Goal: Contribute content

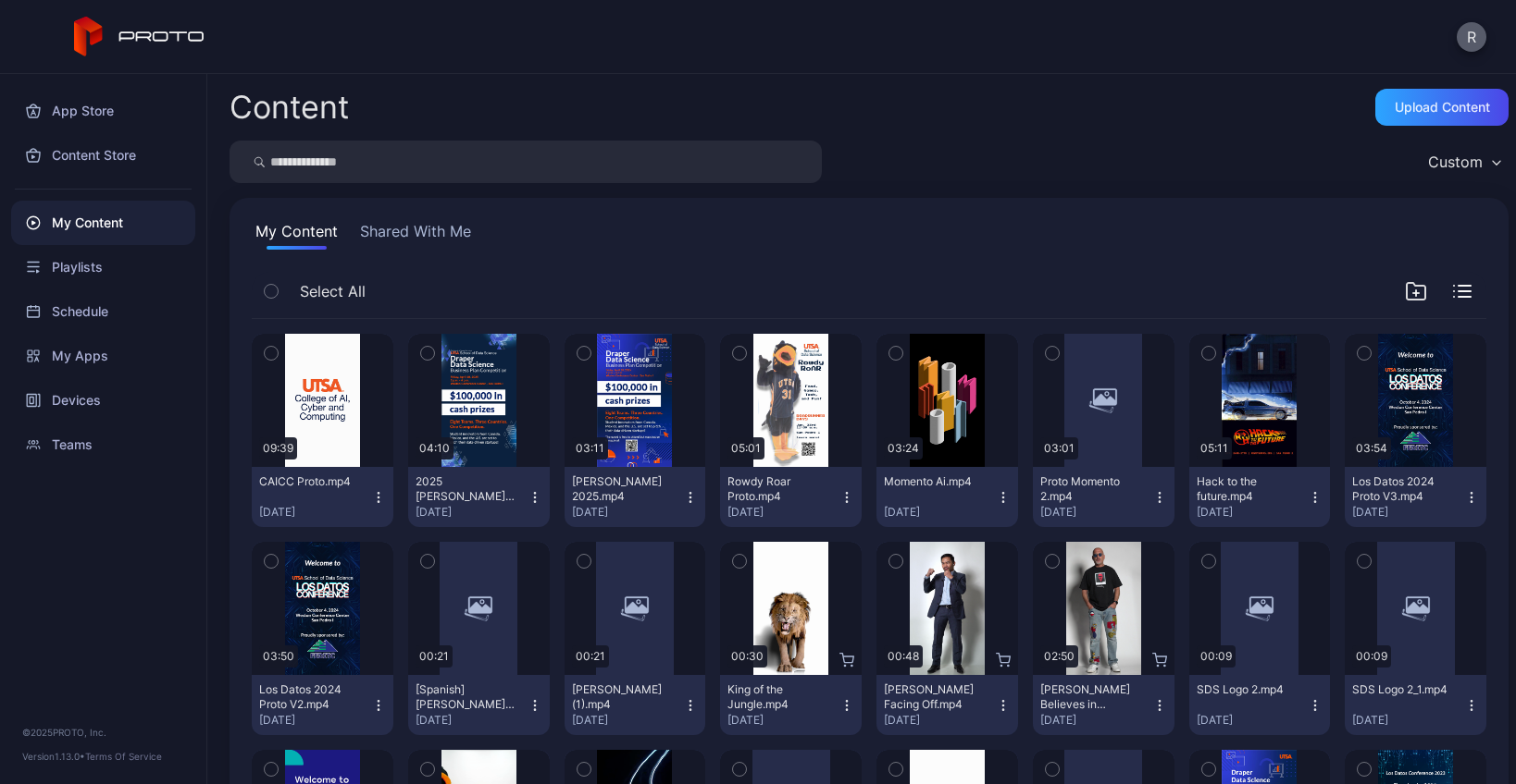
click at [1459, 37] on button "R" at bounding box center [1471, 37] width 30 height 30
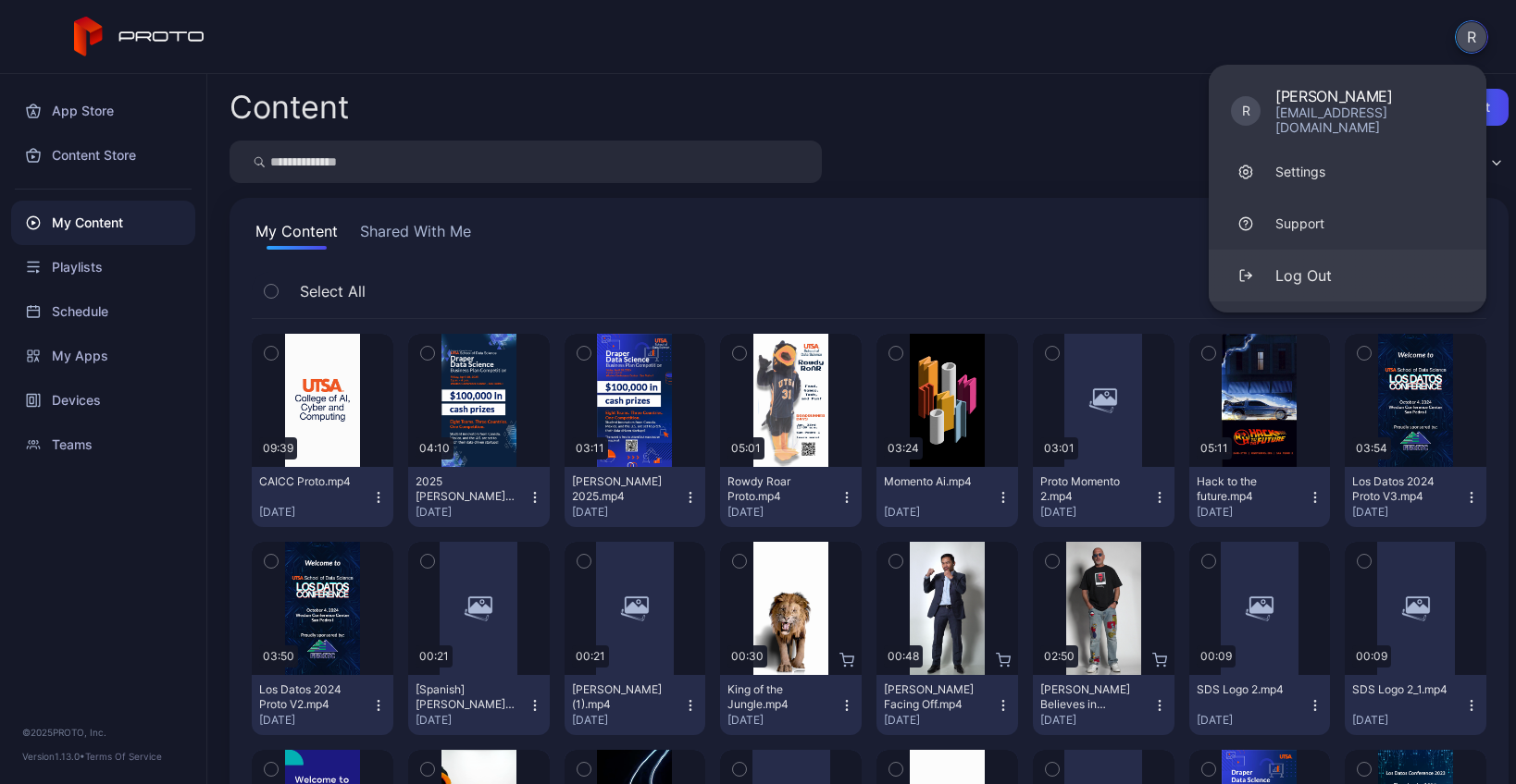
click at [1322, 264] on div "Log Out" at bounding box center [1303, 276] width 57 height 22
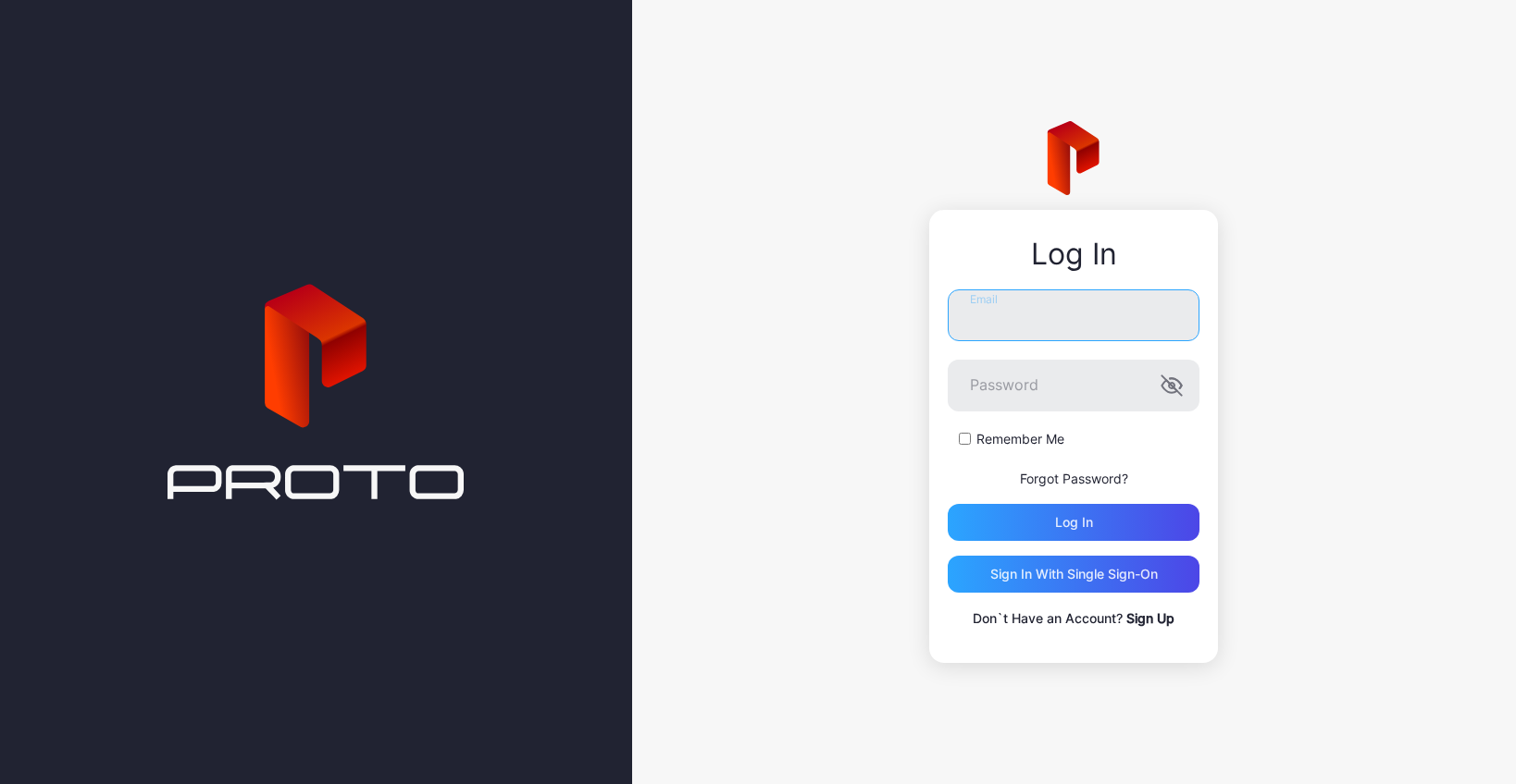
type input "**********"
click at [1053, 516] on div "Log in" at bounding box center [1073, 522] width 252 height 37
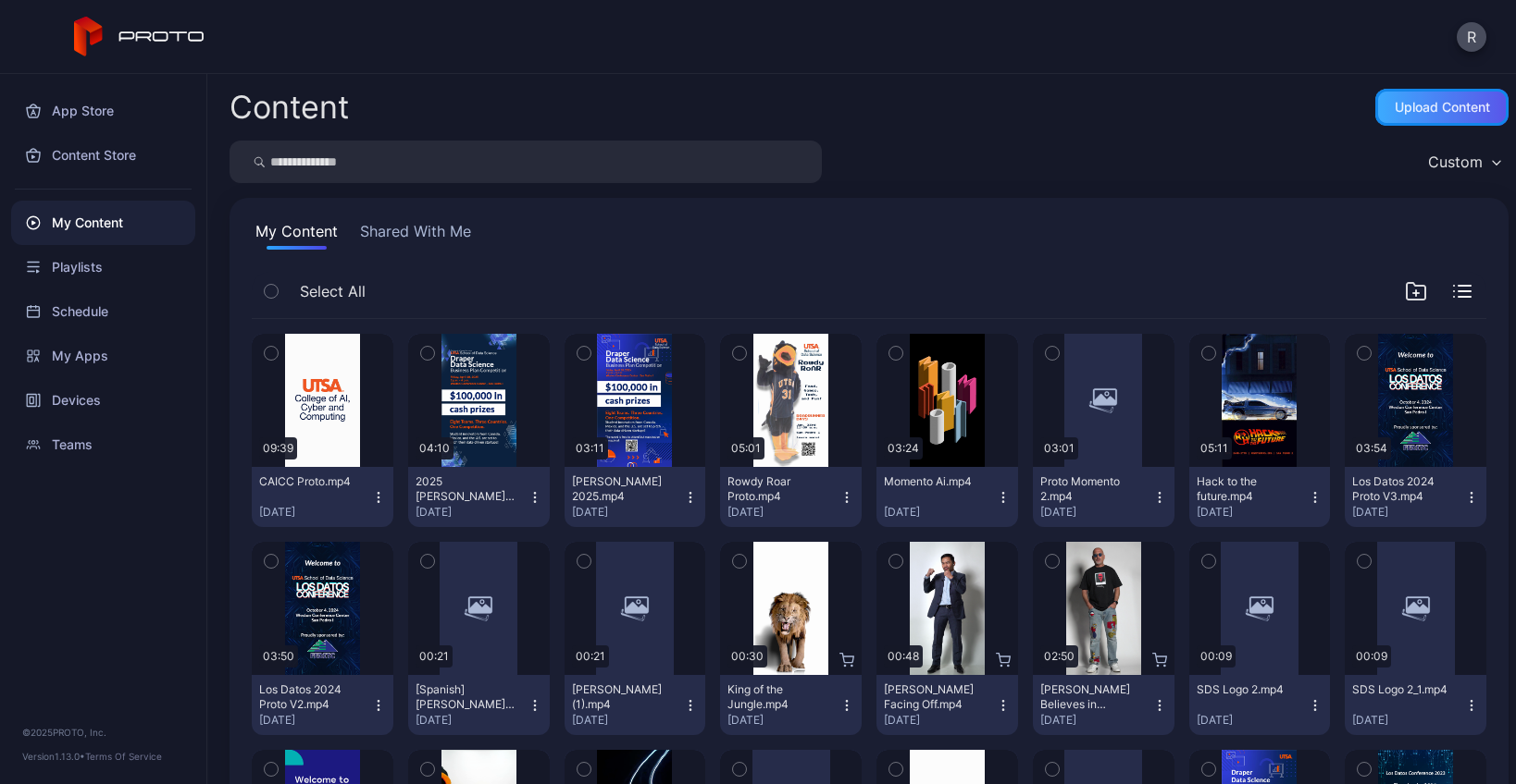
click at [1399, 109] on div "Upload Content" at bounding box center [1442, 108] width 96 height 15
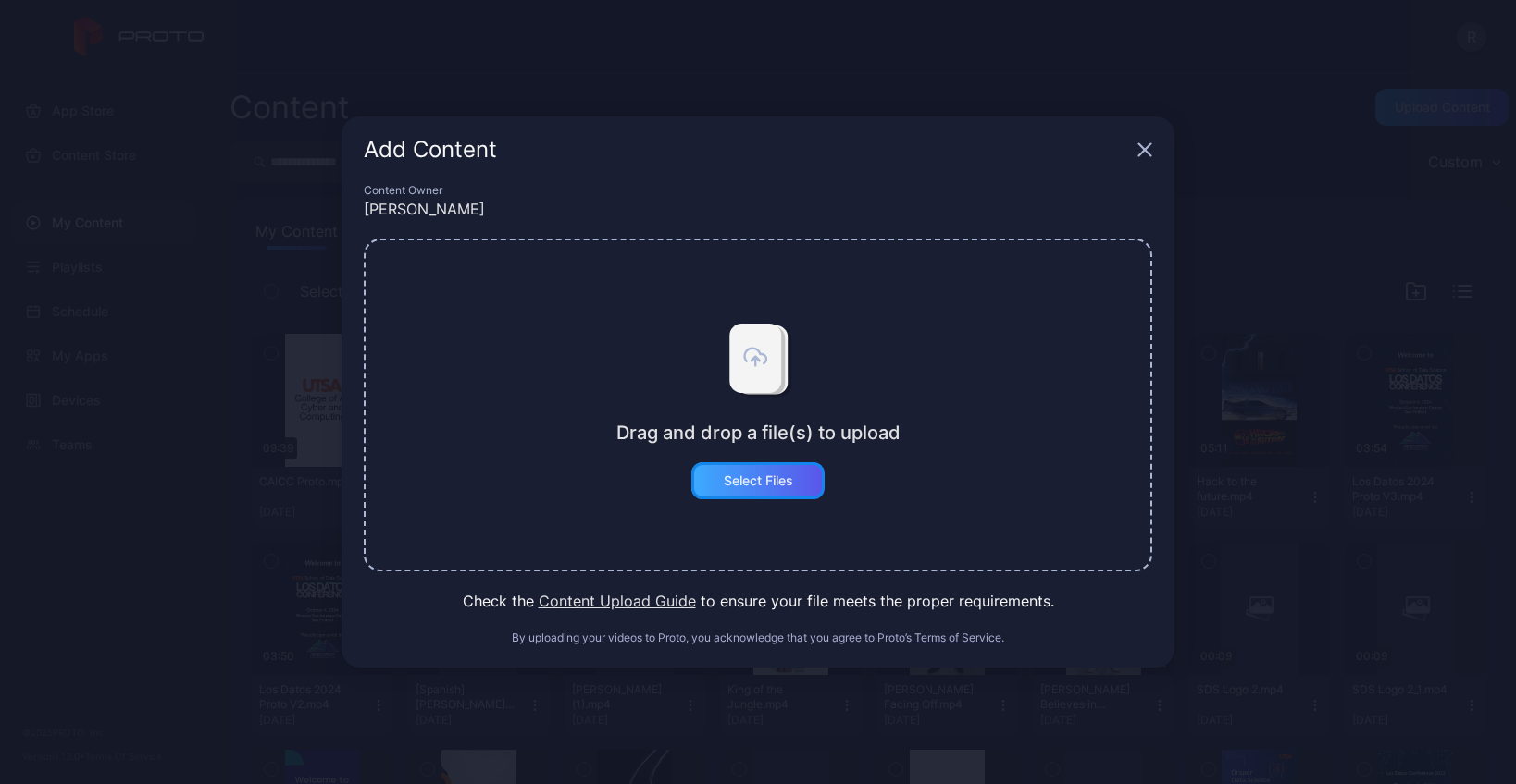
click at [771, 467] on div "Select Files" at bounding box center [758, 481] width 134 height 37
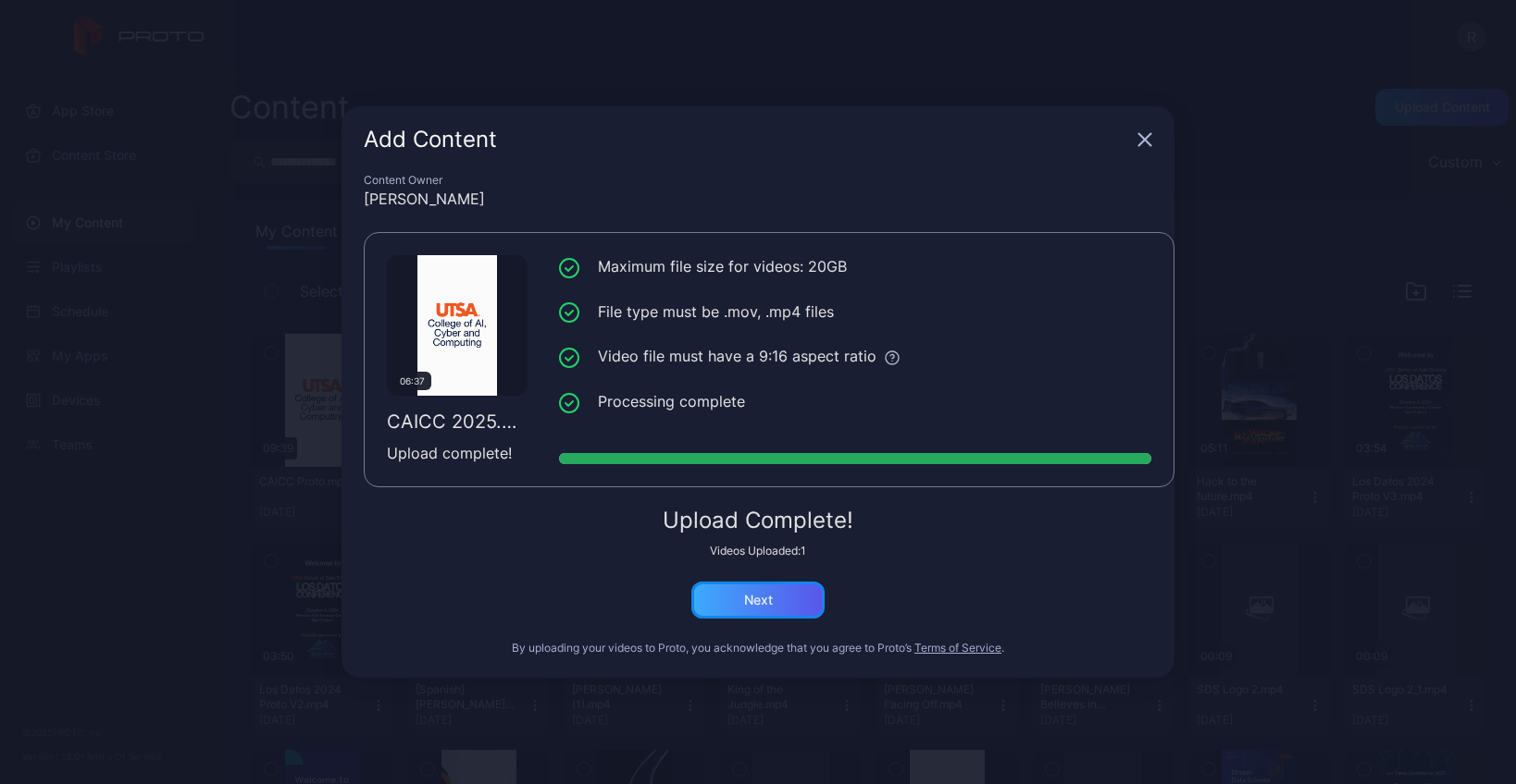
click at [758, 600] on div "Next" at bounding box center [758, 600] width 29 height 15
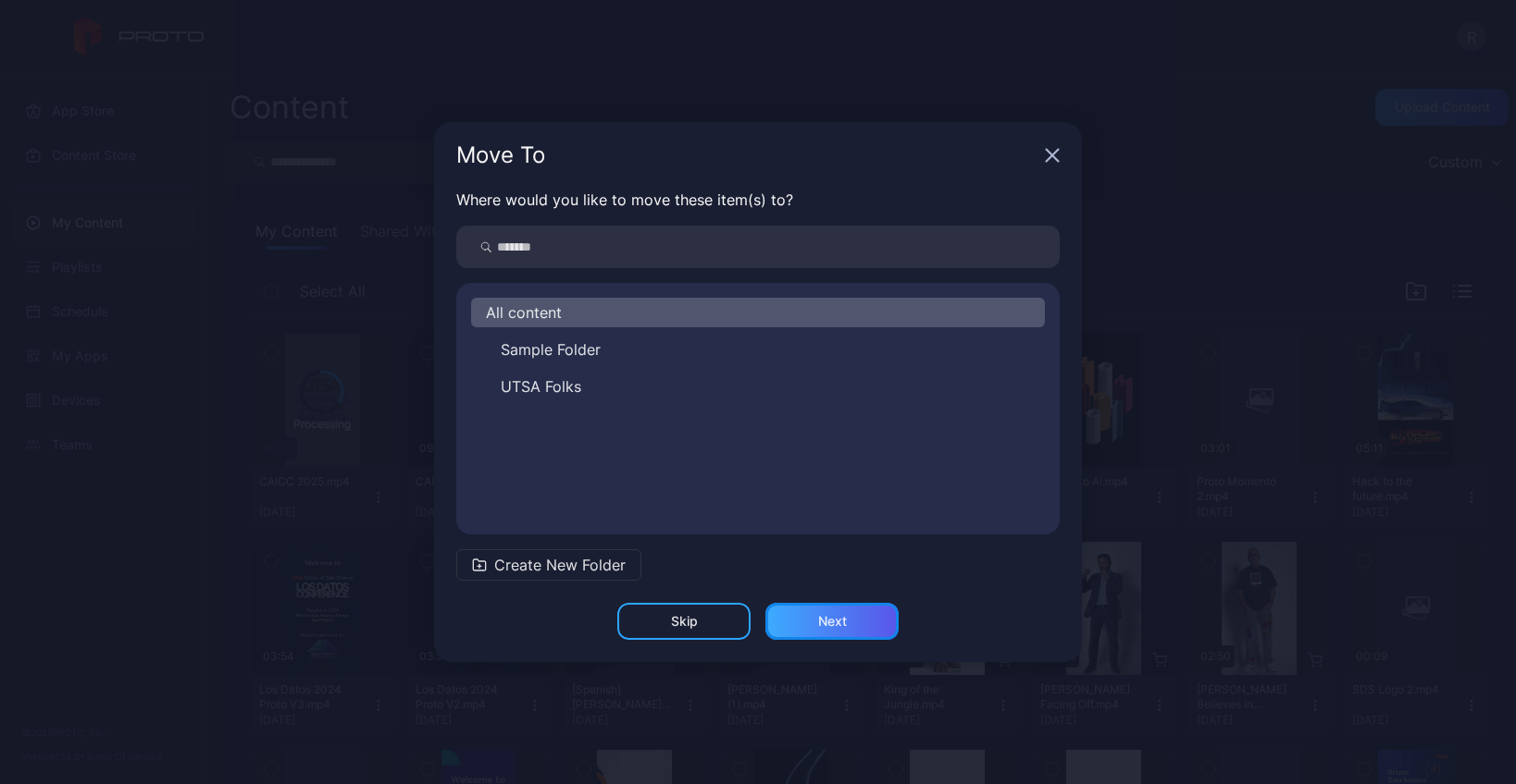
click at [820, 622] on div "Next" at bounding box center [832, 622] width 29 height 15
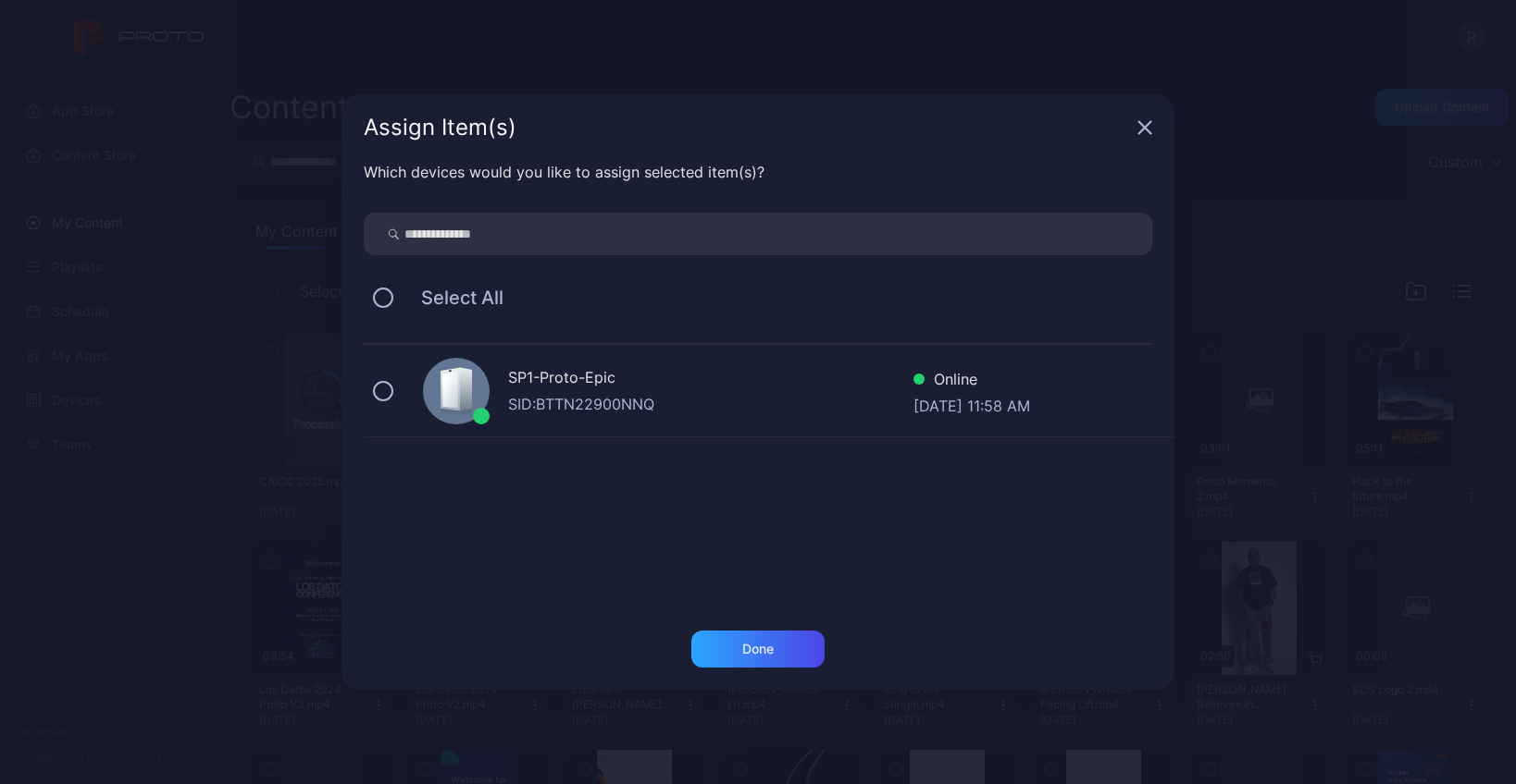
drag, startPoint x: 387, startPoint y: 387, endPoint x: 436, endPoint y: 437, distance: 70.0
click at [387, 387] on button at bounding box center [383, 392] width 20 height 20
click at [773, 649] on div "Done" at bounding box center [758, 649] width 134 height 37
